Goal: Task Accomplishment & Management: Use online tool/utility

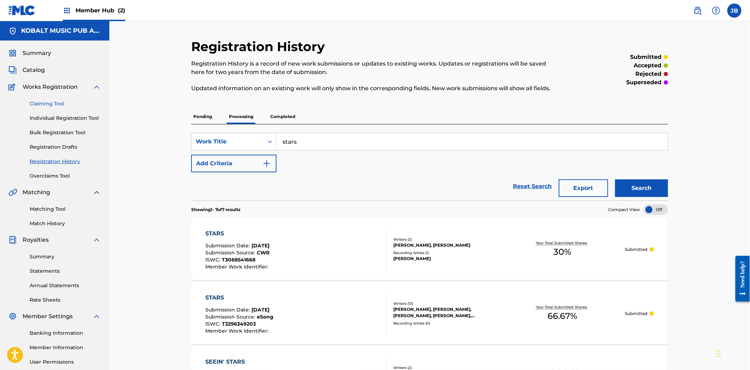
click at [53, 104] on link "Claiming Tool" at bounding box center [65, 103] width 71 height 7
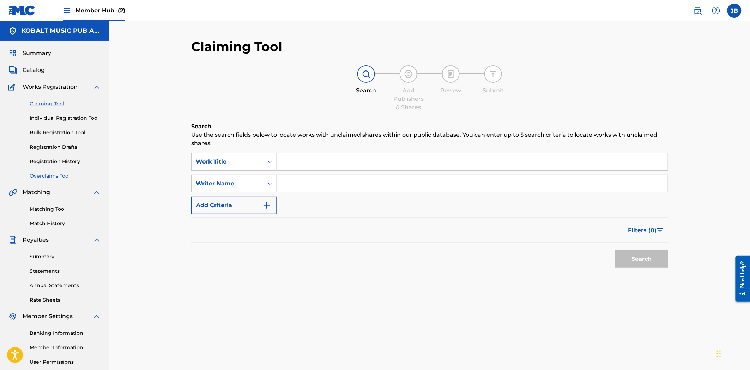
click at [41, 173] on link "Overclaims Tool" at bounding box center [65, 176] width 71 height 7
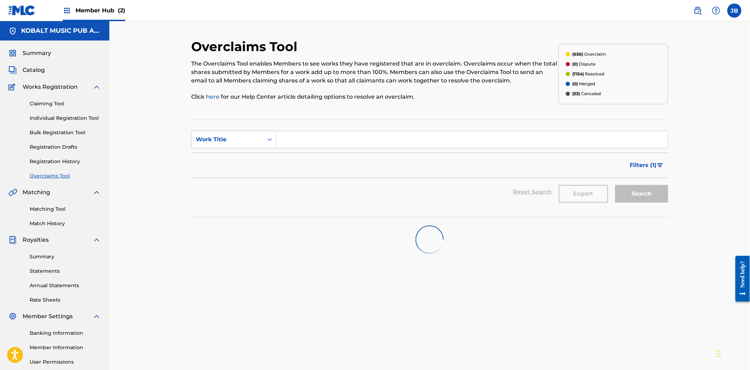
click at [313, 146] on input "Search Form" at bounding box center [472, 139] width 391 height 17
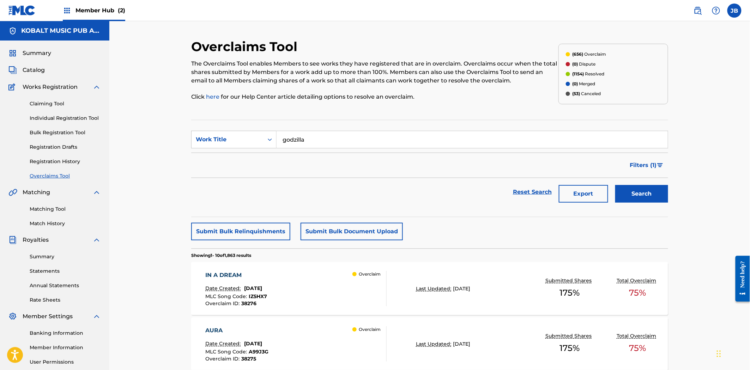
type input "godzilla"
click at [615, 185] on button "Search" at bounding box center [641, 194] width 53 height 18
